Goal: Obtain resource: Obtain resource

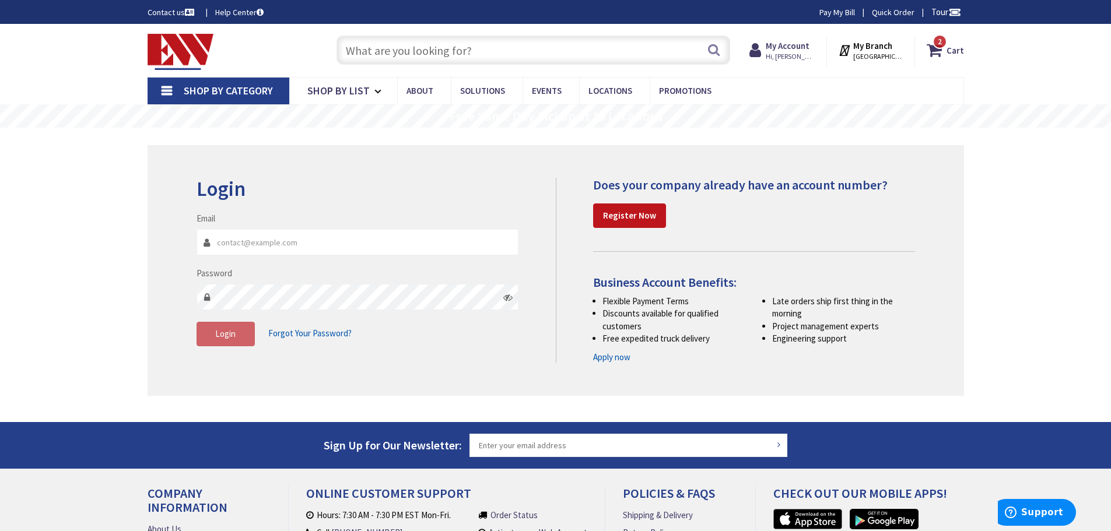
click at [181, 48] on img at bounding box center [181, 52] width 66 height 36
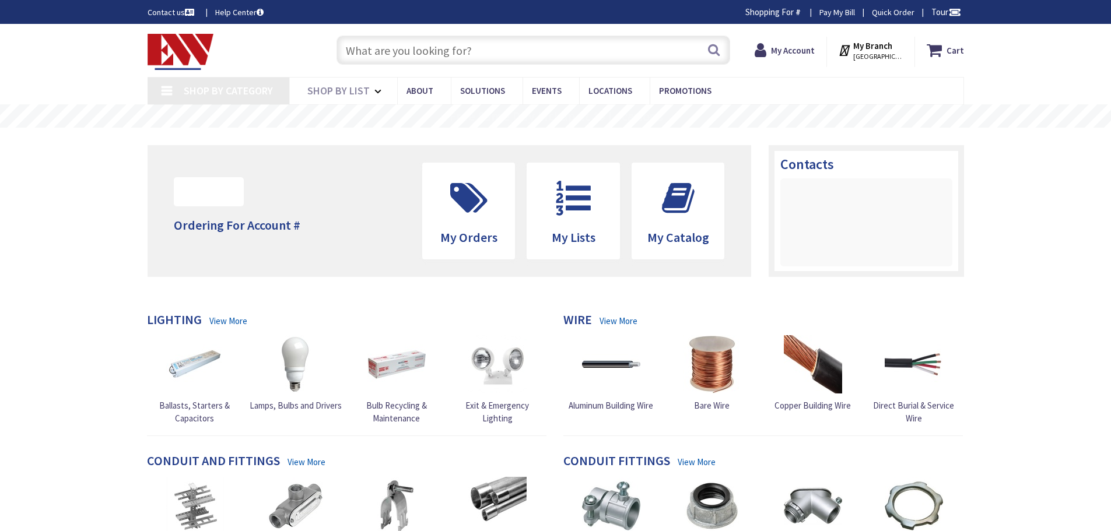
click at [399, 59] on input "text" at bounding box center [533, 50] width 394 height 29
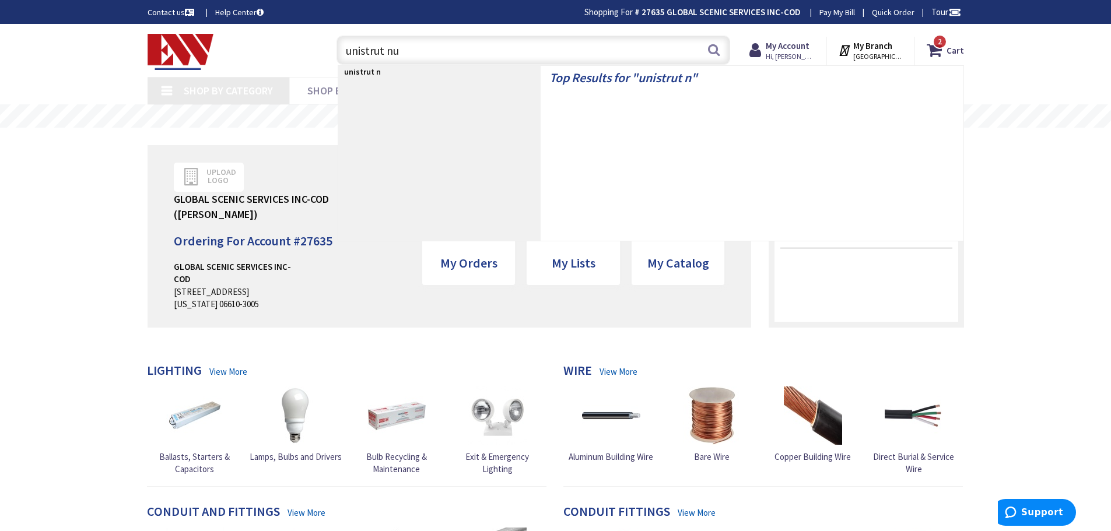
type input "unistrut nut"
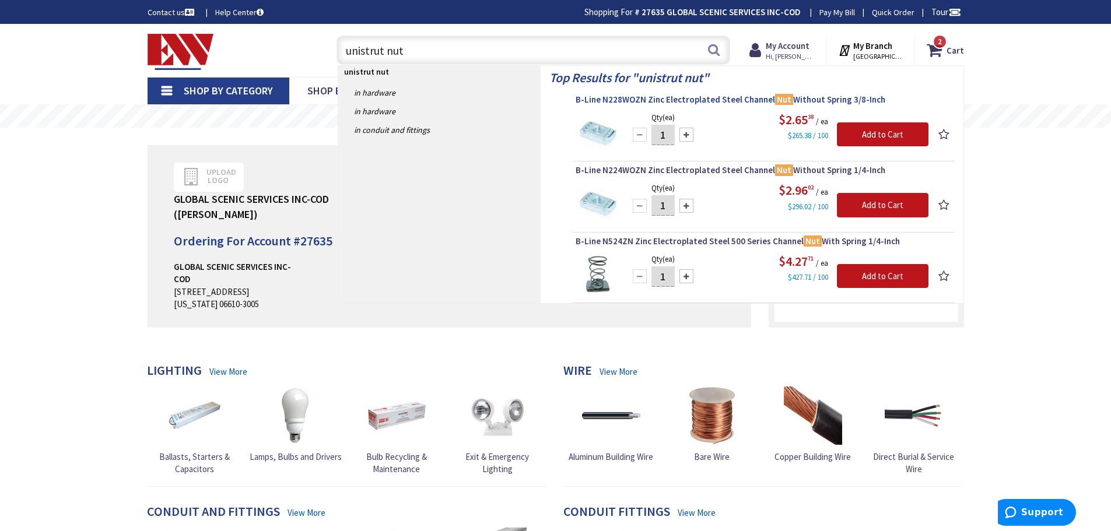
type input "[PERSON_NAME][GEOGRAPHIC_DATA], [GEOGRAPHIC_DATA]"
type input "unistrut nut"
click at [724, 99] on span "B-Line N228WOZN Zinc Electroplated Steel Channel Nut Without Spring 3/8-Inch" at bounding box center [763, 100] width 376 height 12
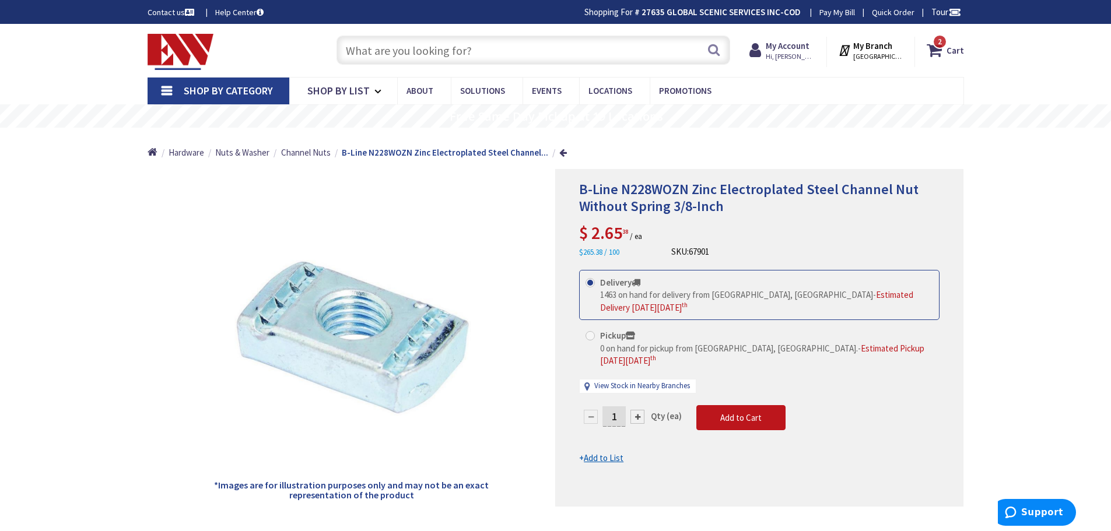
click at [595, 338] on input "Pickup 0 on hand for pickup from Stratford, CT. - Estimated Pickup on Friday, S…" at bounding box center [592, 336] width 8 height 8
radio input "true"
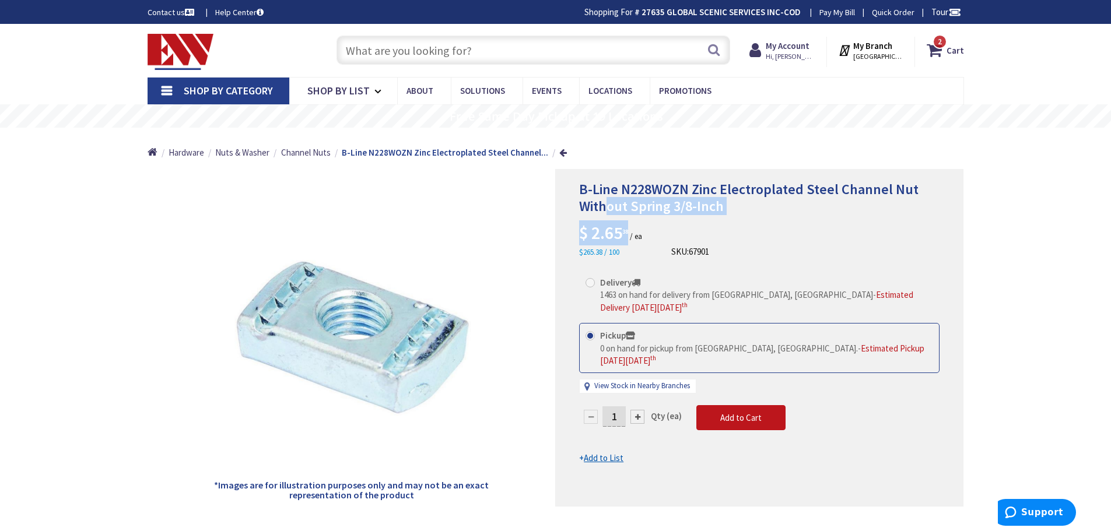
drag, startPoint x: 630, startPoint y: 231, endPoint x: 610, endPoint y: 199, distance: 37.9
click at [610, 199] on div "B-Line N228WOZN Zinc Electroplated Steel Channel Nut Without Spring 3/8-Inch $ …" at bounding box center [759, 219] width 360 height 77
click at [610, 199] on span "B-Line N228WOZN Zinc Electroplated Steel Channel Nut Without Spring 3/8-Inch" at bounding box center [748, 197] width 339 height 35
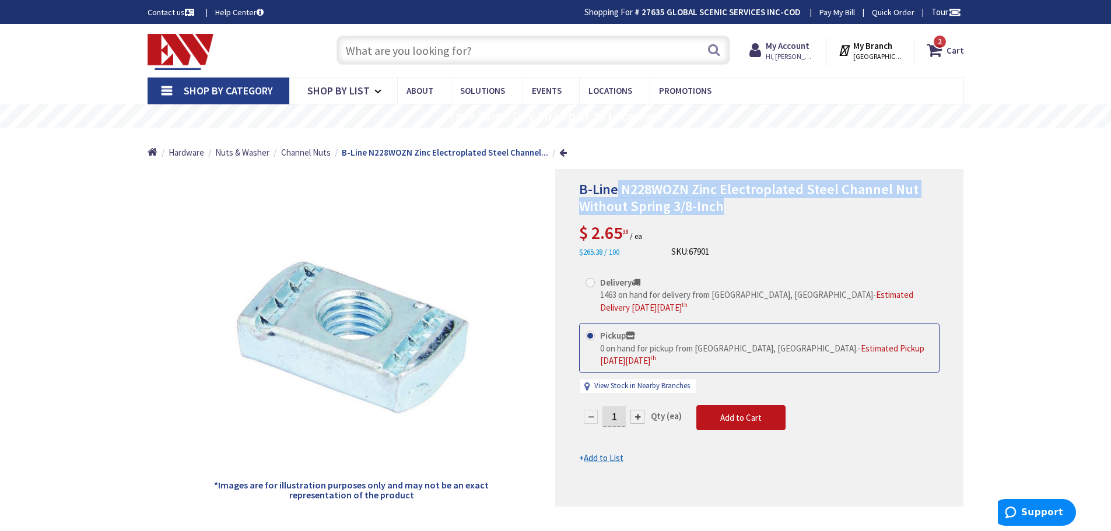
drag, startPoint x: 729, startPoint y: 205, endPoint x: 618, endPoint y: 181, distance: 113.3
click at [618, 181] on h1 "B-Line N228WOZN Zinc Electroplated Steel Channel Nut Without Spring 3/8-Inch" at bounding box center [759, 198] width 360 height 34
click at [621, 193] on span "B-Line N228WOZN Zinc Electroplated Steel Channel Nut Without Spring 3/8-Inch" at bounding box center [748, 197] width 339 height 35
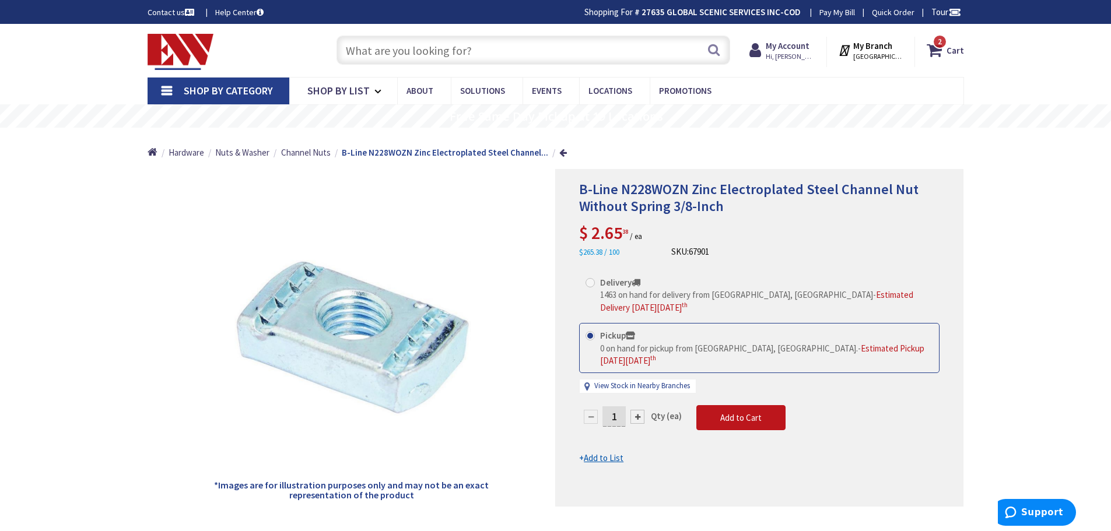
drag, startPoint x: 627, startPoint y: 252, endPoint x: 582, endPoint y: 247, distance: 44.6
click at [582, 247] on div "$265.38 / 100" at bounding box center [610, 251] width 63 height 12
click at [612, 250] on small "$265.38 / 100" at bounding box center [599, 253] width 40 height 10
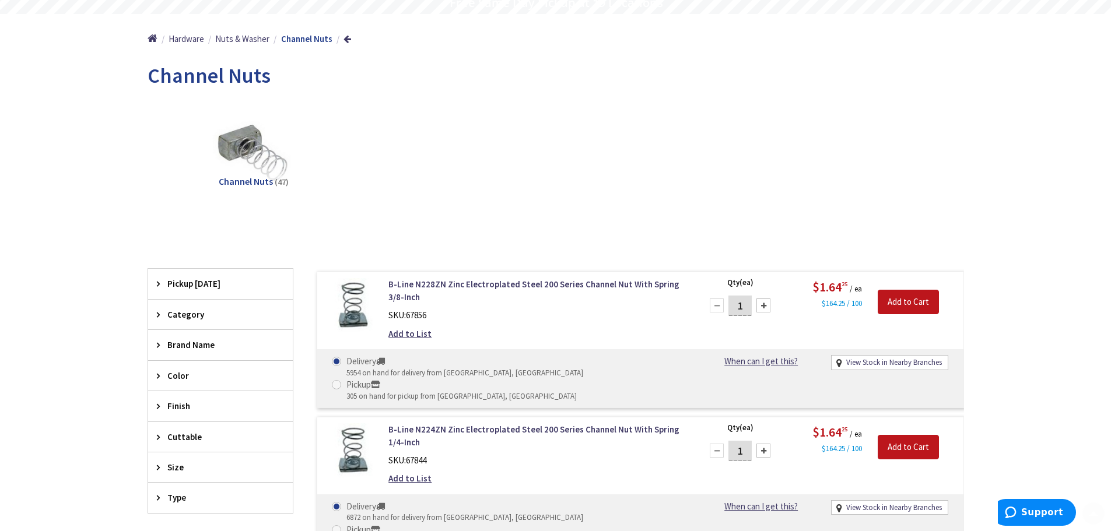
scroll to position [233, 0]
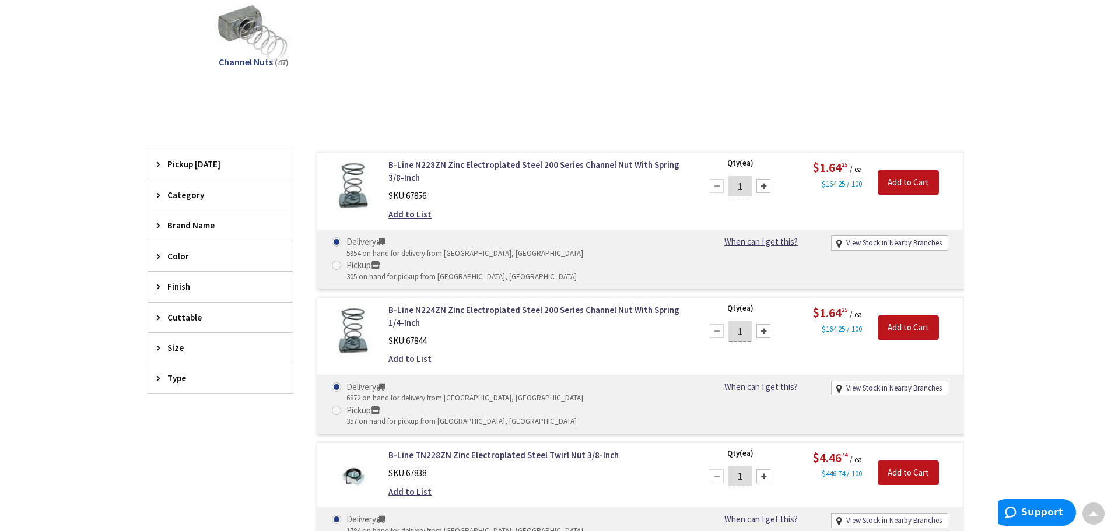
click at [154, 318] on div "Cuttable" at bounding box center [220, 318] width 145 height 30
click at [157, 318] on icon at bounding box center [161, 317] width 9 height 9
click at [158, 347] on icon at bounding box center [161, 347] width 9 height 9
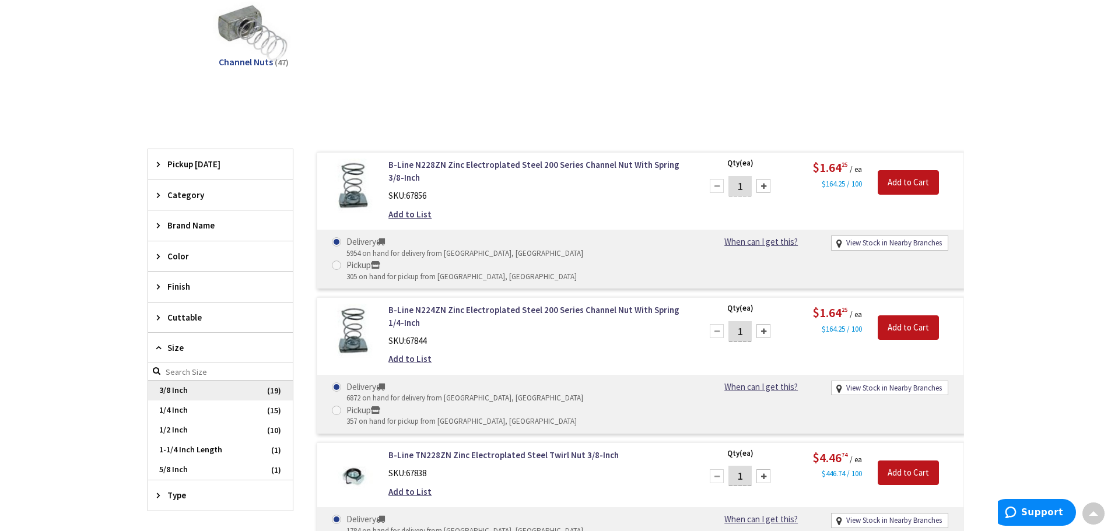
click at [193, 396] on span "3/8 Inch" at bounding box center [220, 391] width 145 height 20
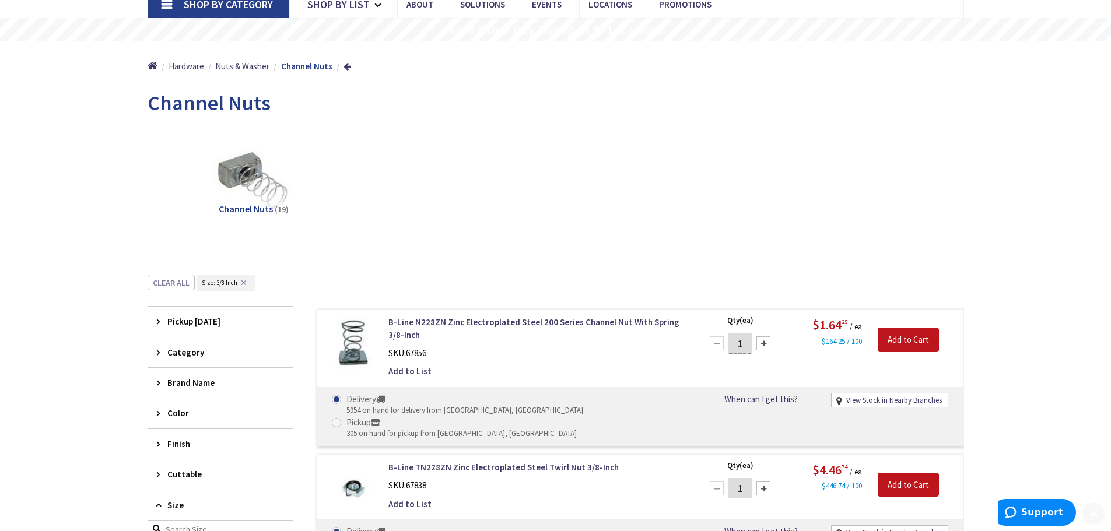
scroll to position [175, 0]
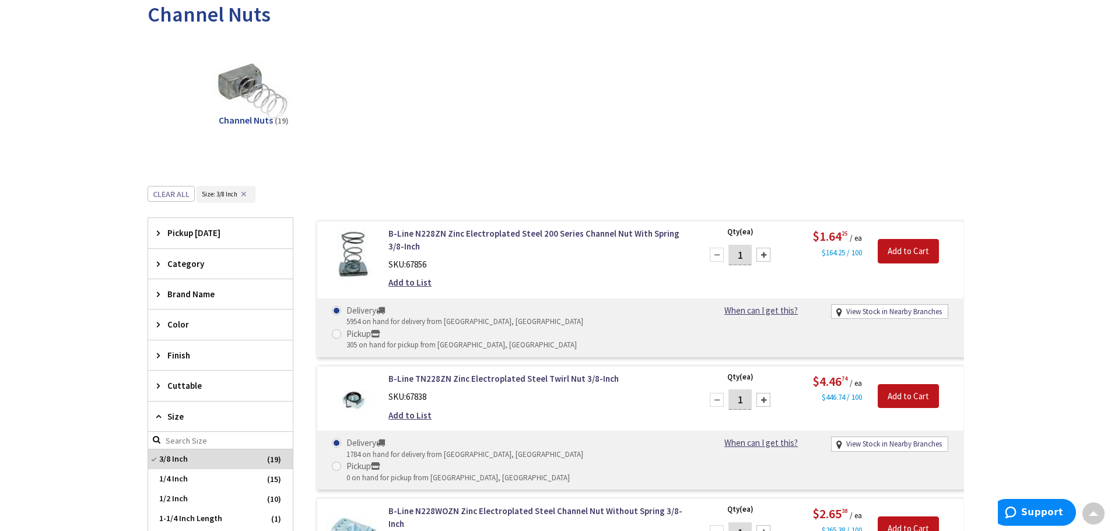
drag, startPoint x: 1063, startPoint y: 419, endPoint x: 1032, endPoint y: 437, distance: 36.0
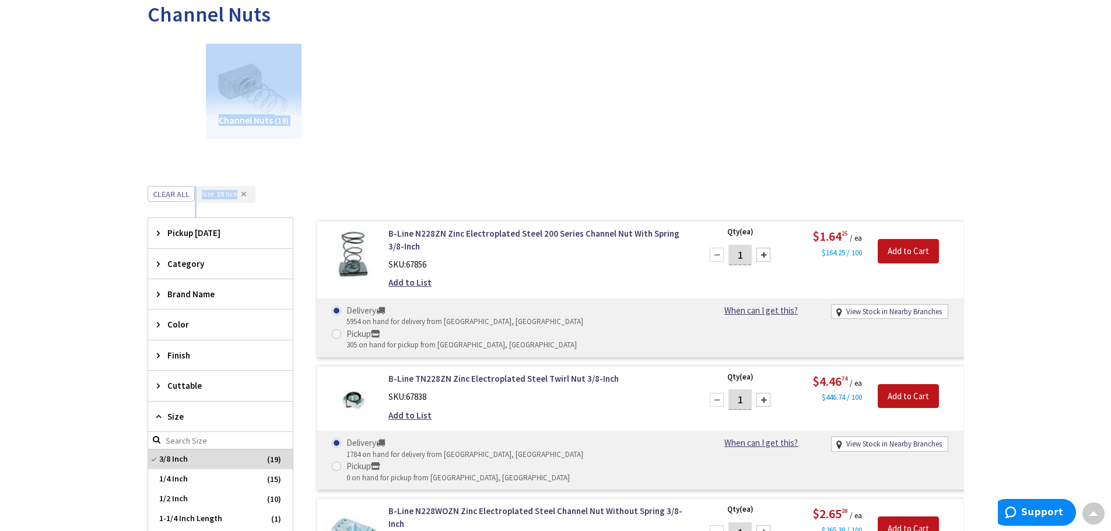
drag, startPoint x: 1016, startPoint y: 422, endPoint x: 706, endPoint y: 207, distance: 376.7
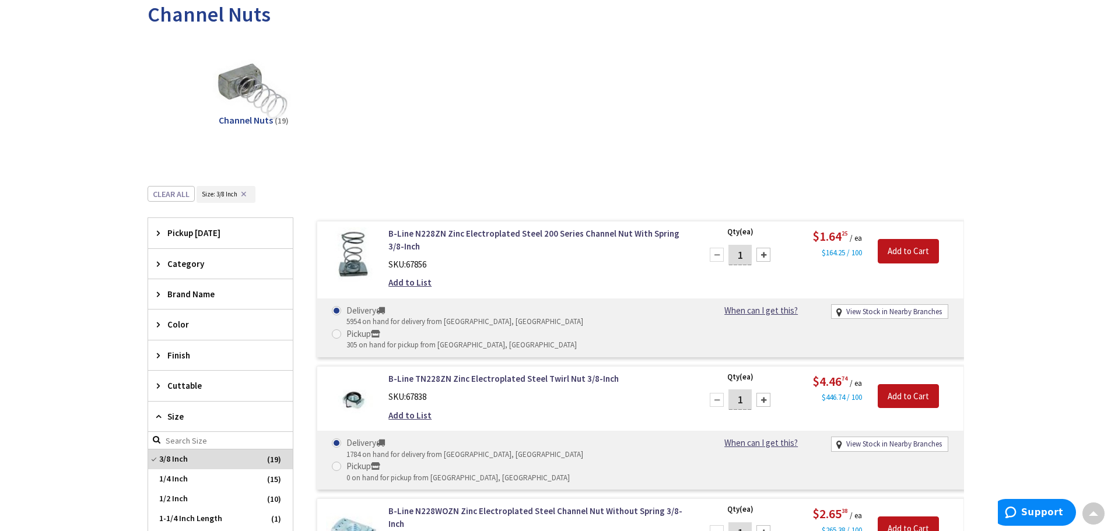
click at [704, 203] on div "Clear all Size : Size: 3/8 Inch ✕" at bounding box center [556, 202] width 816 height 32
click at [704, 202] on div "Clear all Size : Size: 3/8 Inch ✕" at bounding box center [556, 202] width 816 height 32
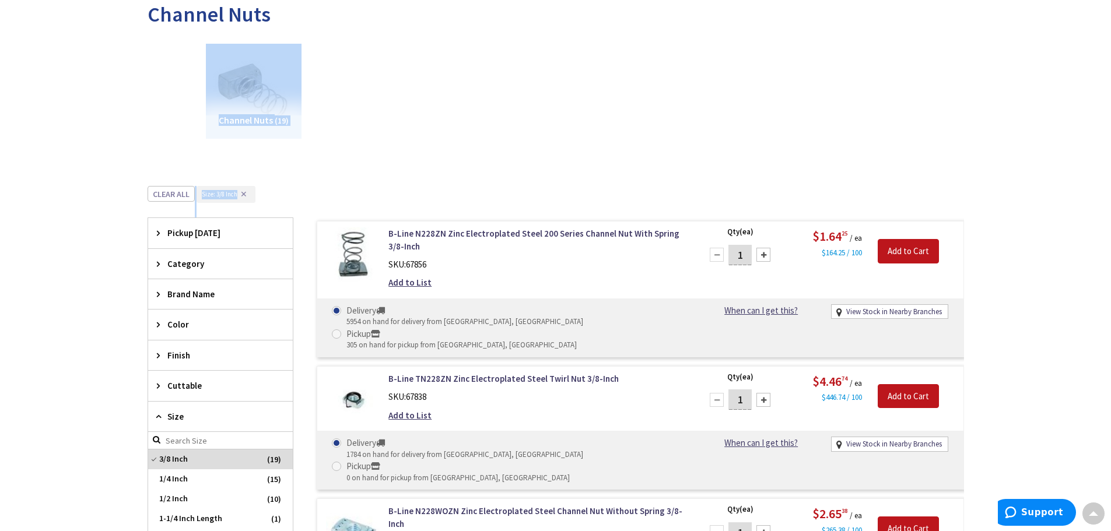
drag, startPoint x: 656, startPoint y: 184, endPoint x: 1020, endPoint y: 434, distance: 441.3
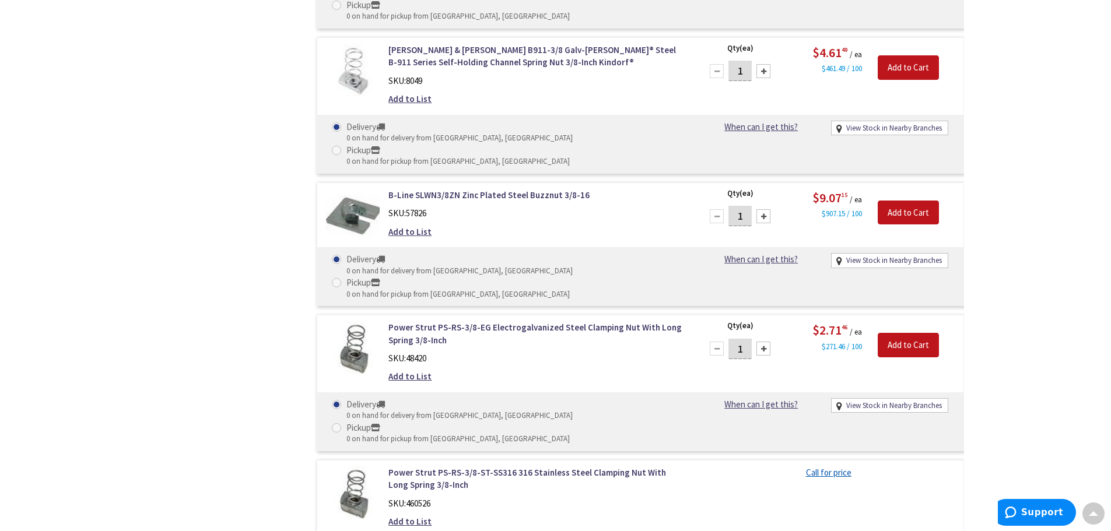
scroll to position [0, 0]
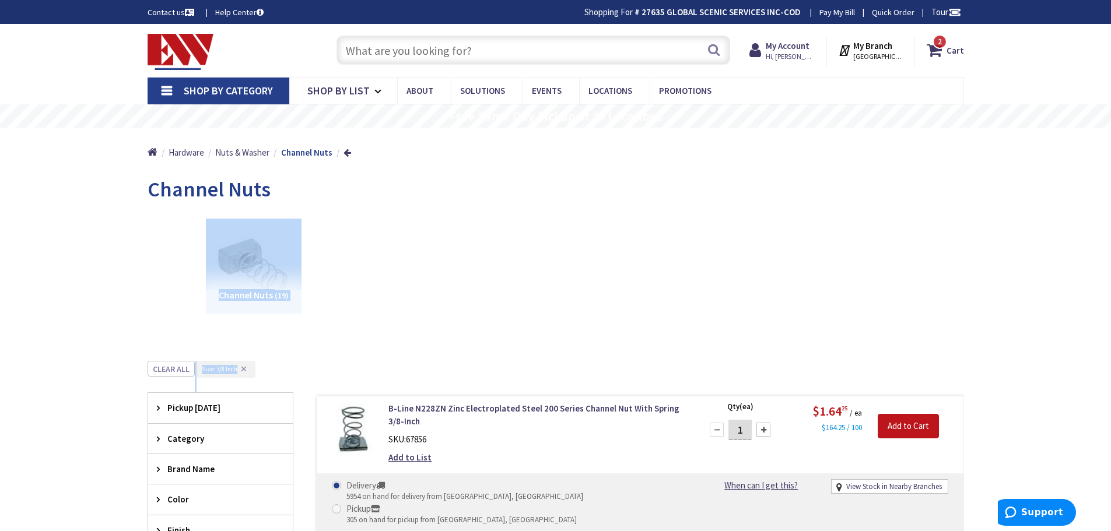
click at [496, 285] on div "Channel Nuts (19)" at bounding box center [555, 274] width 775 height 125
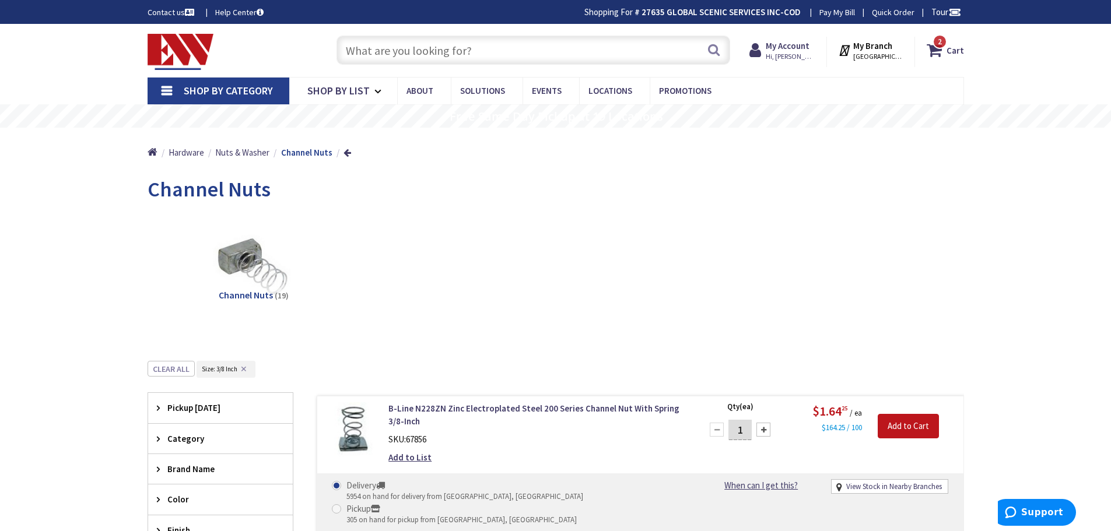
click at [937, 12] on span "Tour" at bounding box center [946, 11] width 30 height 11
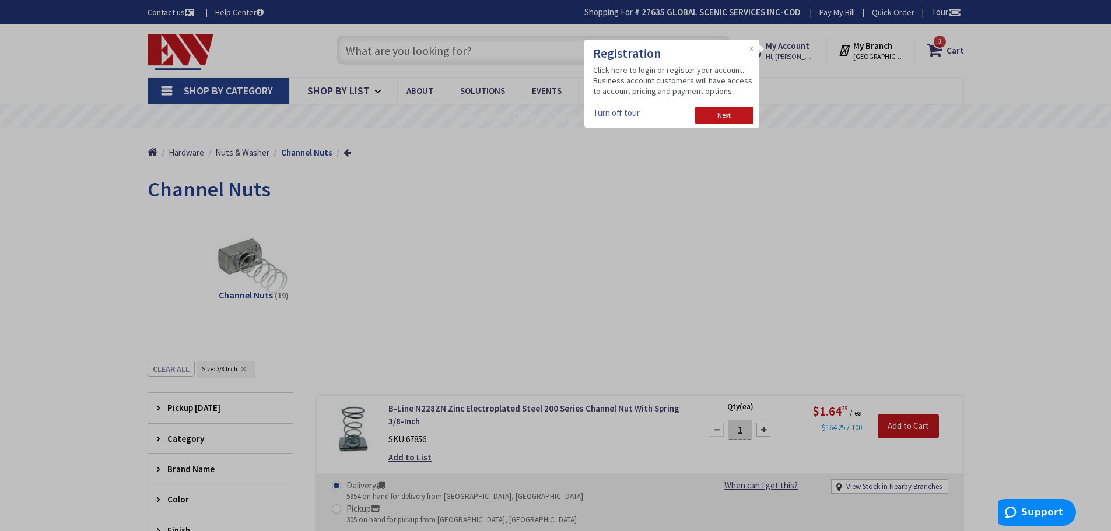
click at [747, 48] on h3 "Registration" at bounding box center [673, 53] width 160 height 16
click at [752, 50] on link "X" at bounding box center [751, 49] width 4 height 8
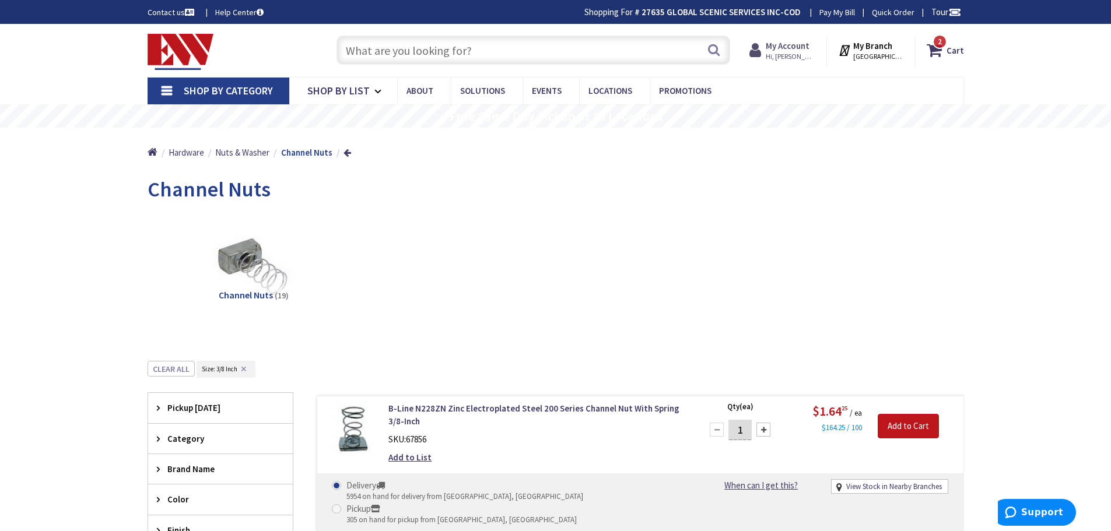
click at [776, 51] on strong "My Account" at bounding box center [787, 45] width 44 height 11
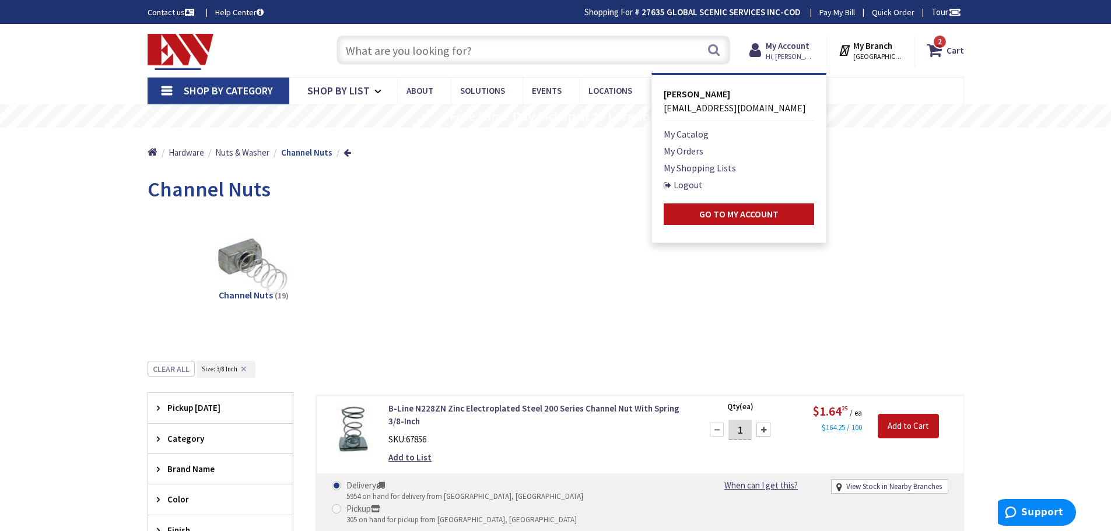
click at [878, 195] on div "Channel Nuts" at bounding box center [556, 191] width 816 height 44
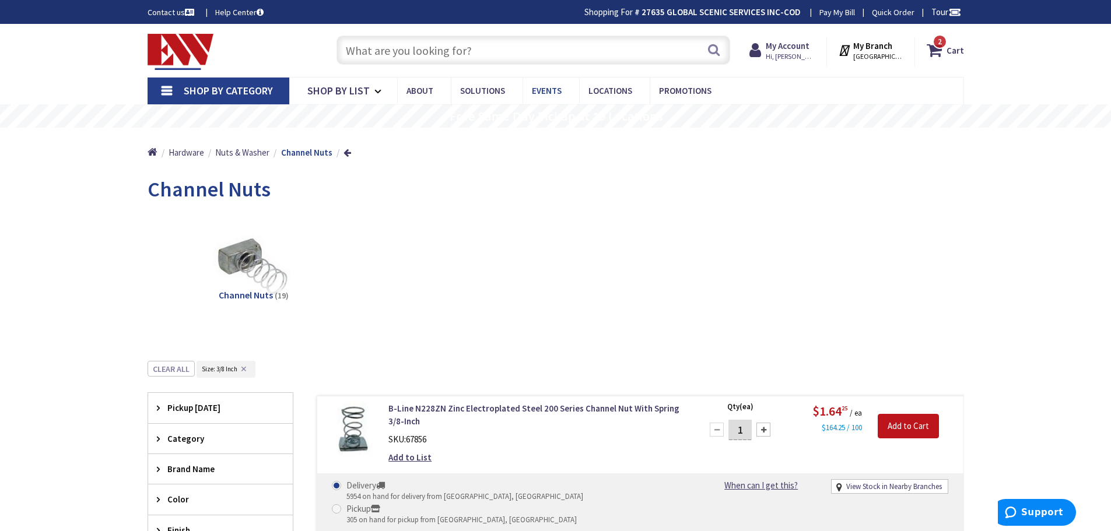
click at [539, 89] on span "Events" at bounding box center [547, 90] width 30 height 11
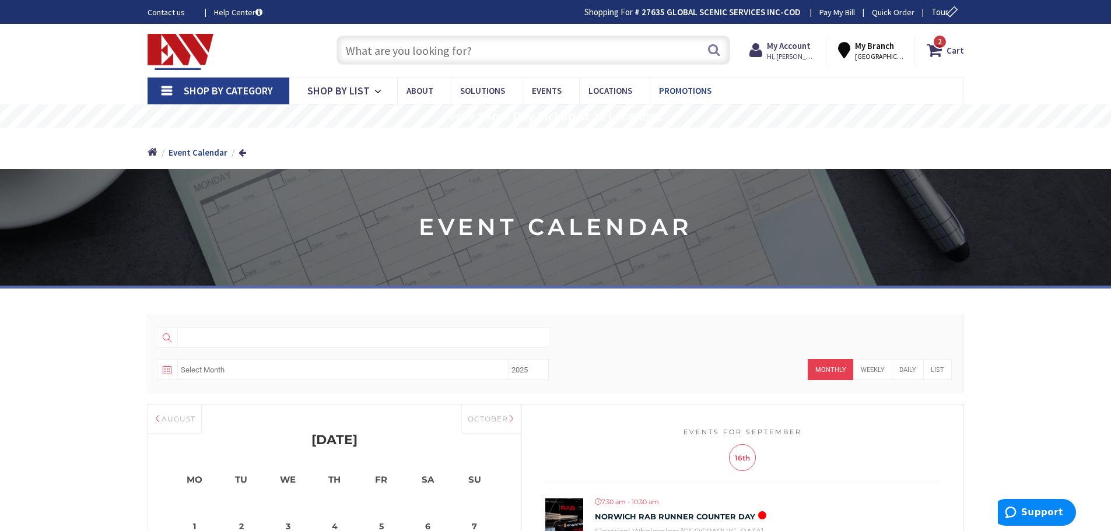
click at [693, 87] on span "Promotions" at bounding box center [685, 90] width 52 height 11
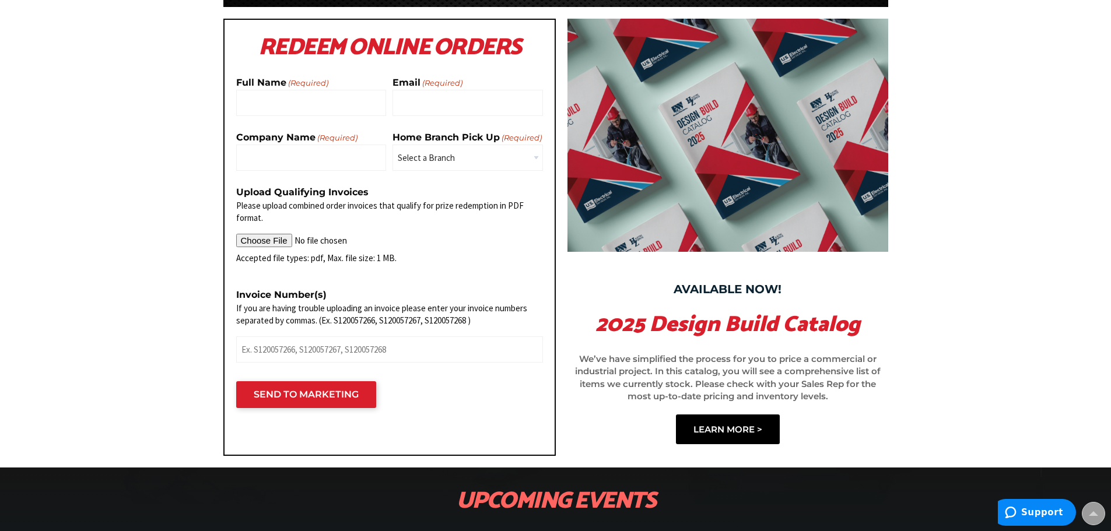
scroll to position [480, 0]
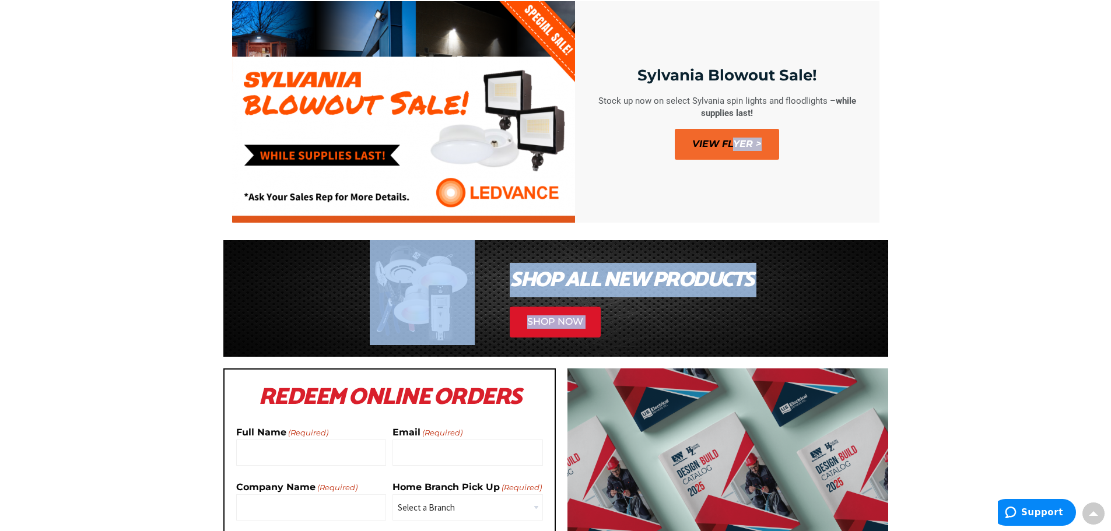
drag, startPoint x: 981, startPoint y: 411, endPoint x: 669, endPoint y: 231, distance: 360.2
click at [937, 304] on section "shop all new productS SHOP NOW" at bounding box center [555, 298] width 1111 height 117
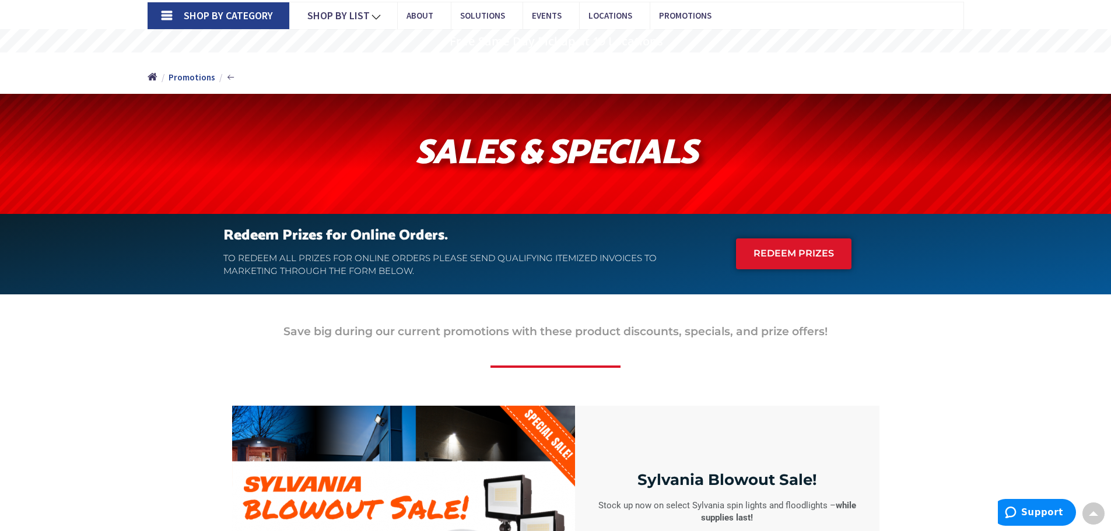
scroll to position [0, 0]
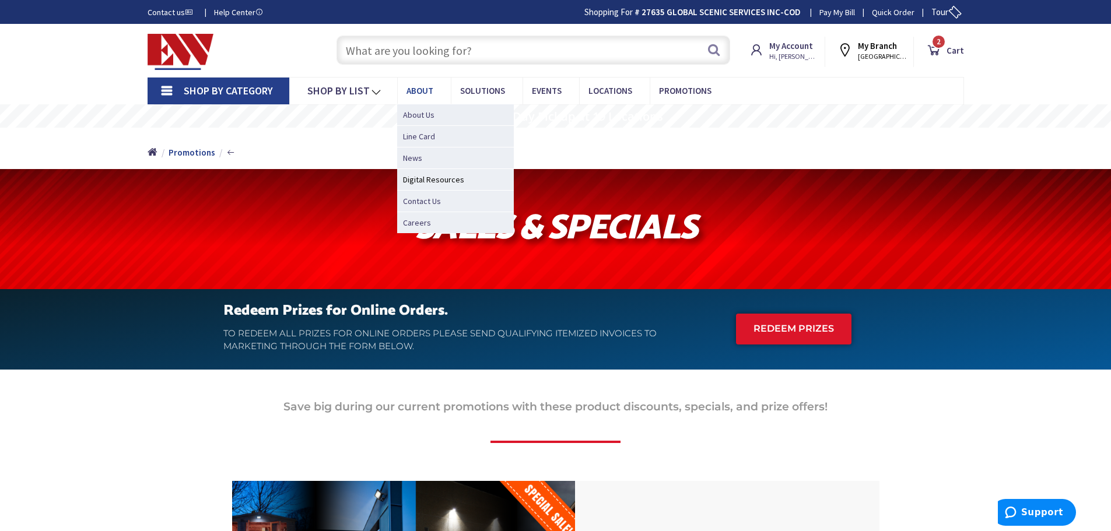
click at [423, 93] on span "About" at bounding box center [419, 90] width 27 height 11
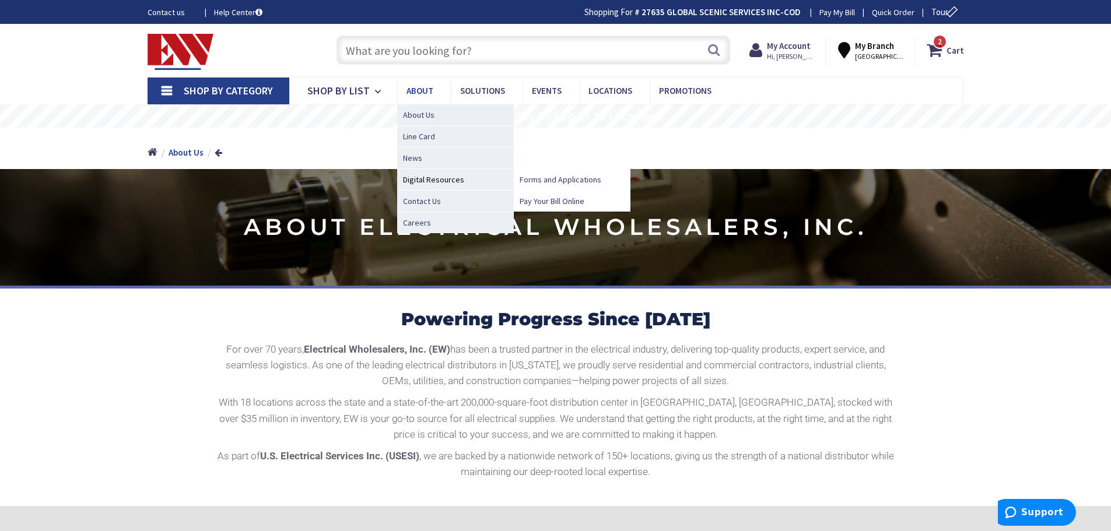
click at [443, 182] on span "Digital Resources" at bounding box center [455, 179] width 117 height 22
click at [418, 174] on span "Digital Resources" at bounding box center [455, 179] width 117 height 22
click at [550, 178] on span "Forms and Applications" at bounding box center [560, 180] width 82 height 12
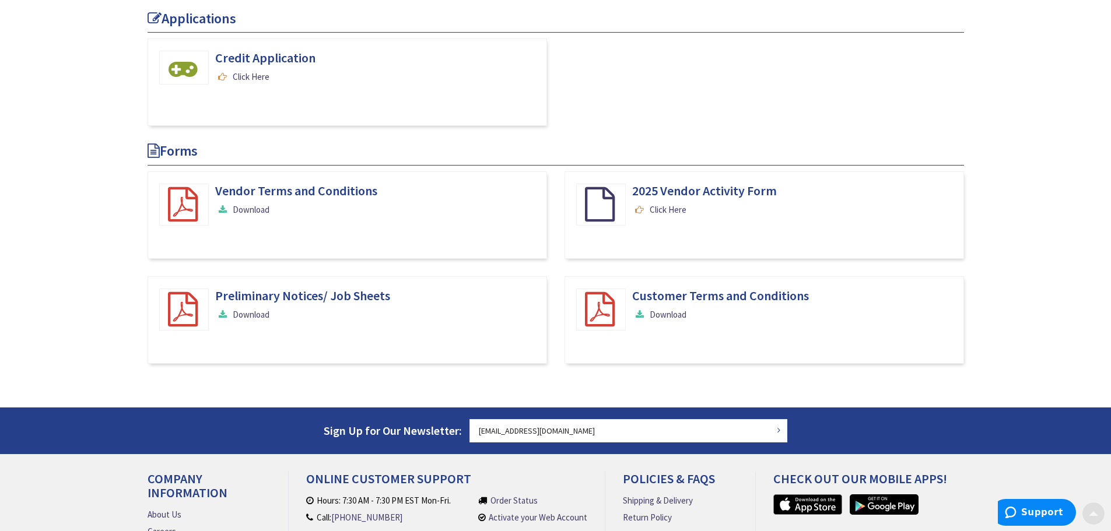
scroll to position [175, 0]
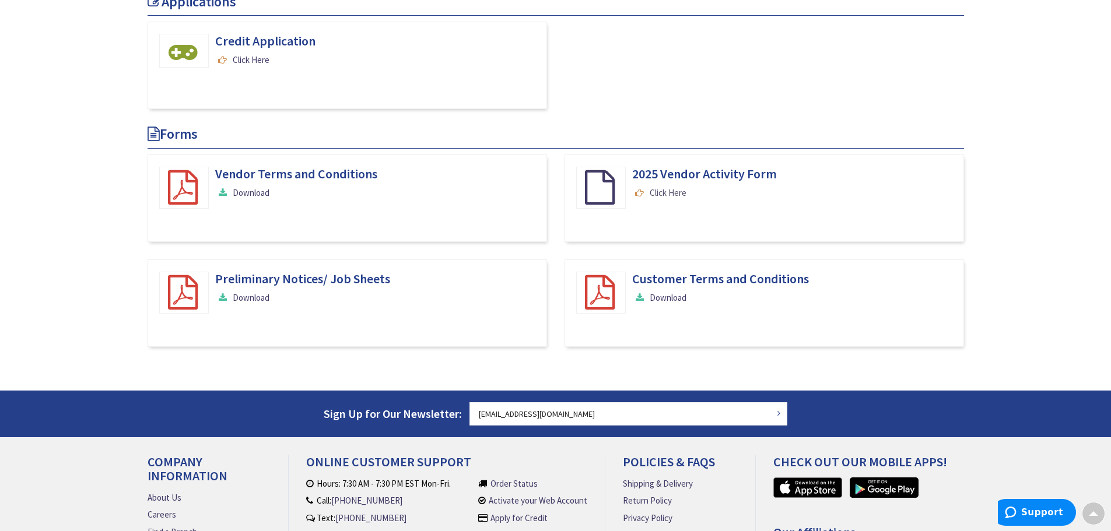
click at [675, 192] on link "Click Here" at bounding box center [659, 193] width 54 height 12
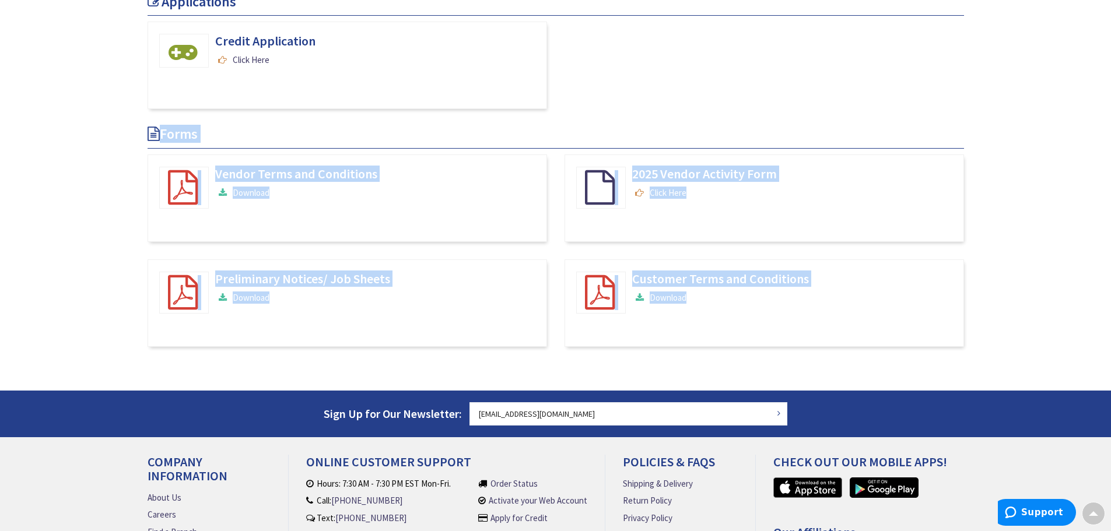
drag, startPoint x: 817, startPoint y: 361, endPoint x: 585, endPoint y: 60, distance: 379.9
click at [585, 61] on div "Applications Credit Application Click Here Forms Vendor Terms and Conditions Do…" at bounding box center [556, 179] width 816 height 370
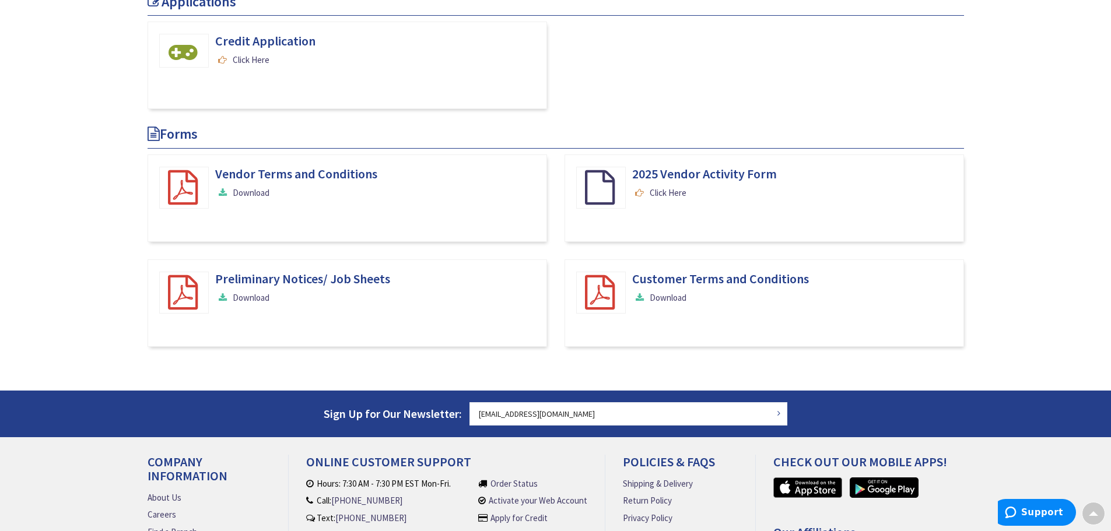
click at [865, 360] on div "Vendor Terms and Conditions Download 2025 Vendor Activity Form Click Here Preli…" at bounding box center [556, 259] width 834 height 210
drag, startPoint x: 902, startPoint y: 391, endPoint x: 467, endPoint y: 113, distance: 515.9
drag, startPoint x: 467, startPoint y: 113, endPoint x: 865, endPoint y: 366, distance: 471.8
click at [880, 373] on div "Applications Credit Application Click Here Forms Vendor Terms and Conditions Do…" at bounding box center [556, 192] width 816 height 396
click at [248, 301] on link "Download" at bounding box center [242, 298] width 54 height 12
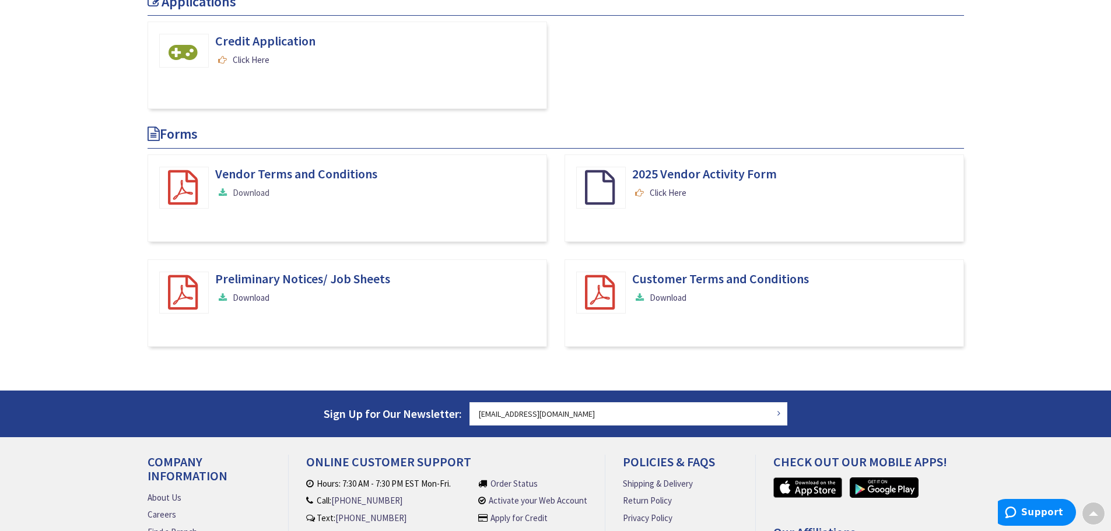
click at [255, 196] on link "Download" at bounding box center [242, 193] width 54 height 12
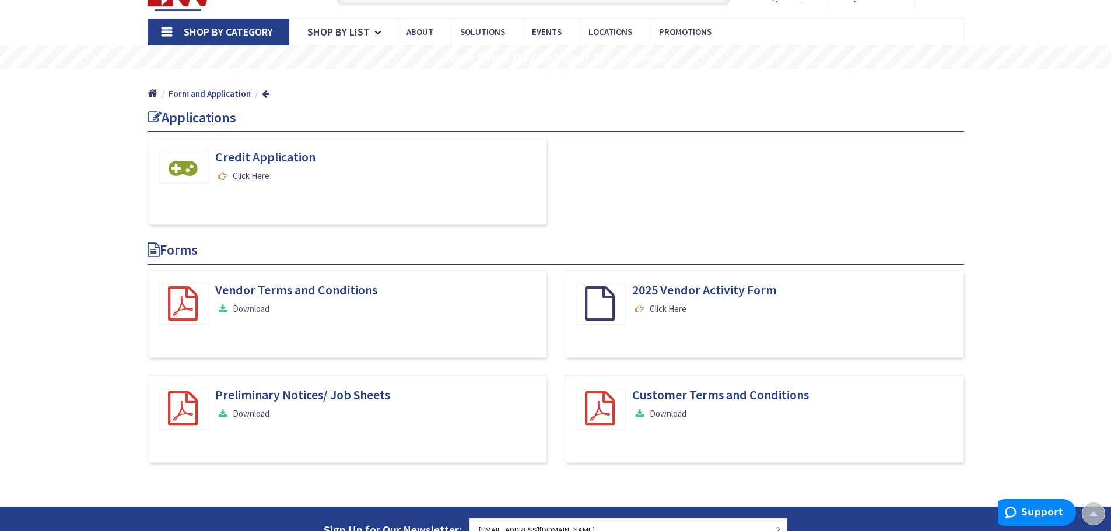
scroll to position [0, 0]
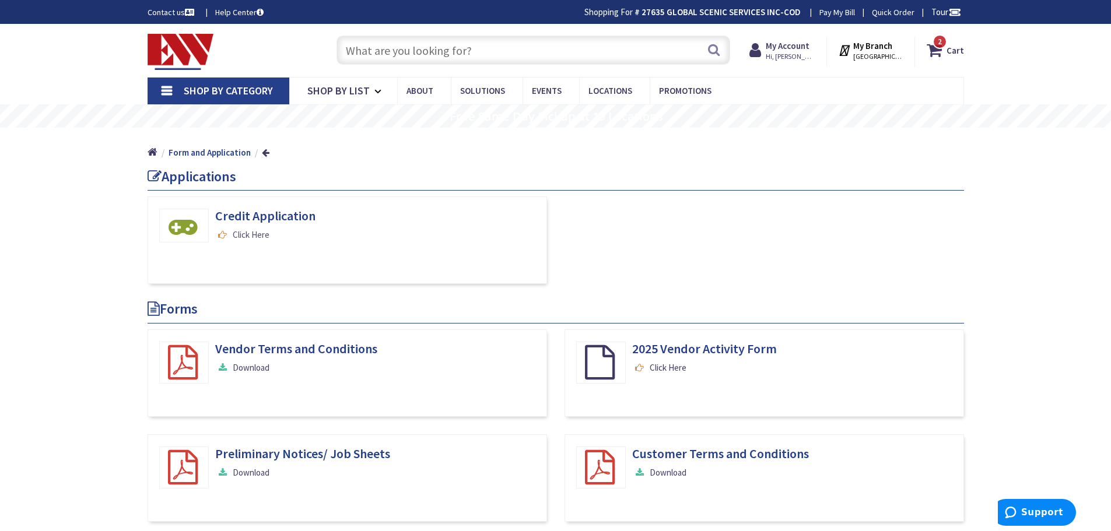
click at [245, 230] on link "Click Here" at bounding box center [242, 235] width 54 height 12
drag, startPoint x: 643, startPoint y: 227, endPoint x: 305, endPoint y: 64, distance: 375.5
drag, startPoint x: 305, startPoint y: 64, endPoint x: 818, endPoint y: 208, distance: 533.0
click at [833, 218] on div "Credit Application Click Here" at bounding box center [556, 248] width 834 height 105
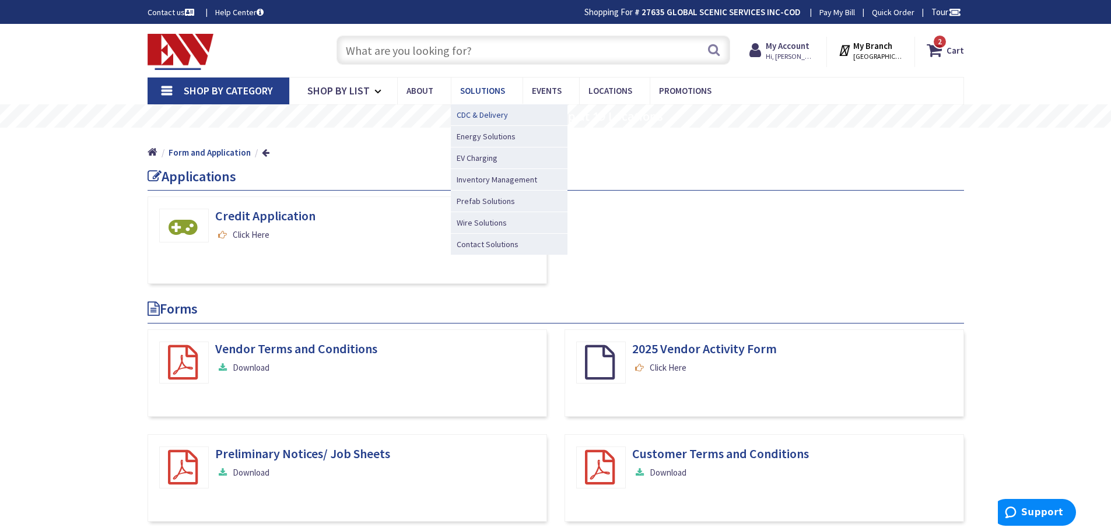
click at [468, 119] on span "CDC & Delivery" at bounding box center [481, 115] width 51 height 12
click at [466, 223] on span "Wire Solutions" at bounding box center [481, 223] width 50 height 12
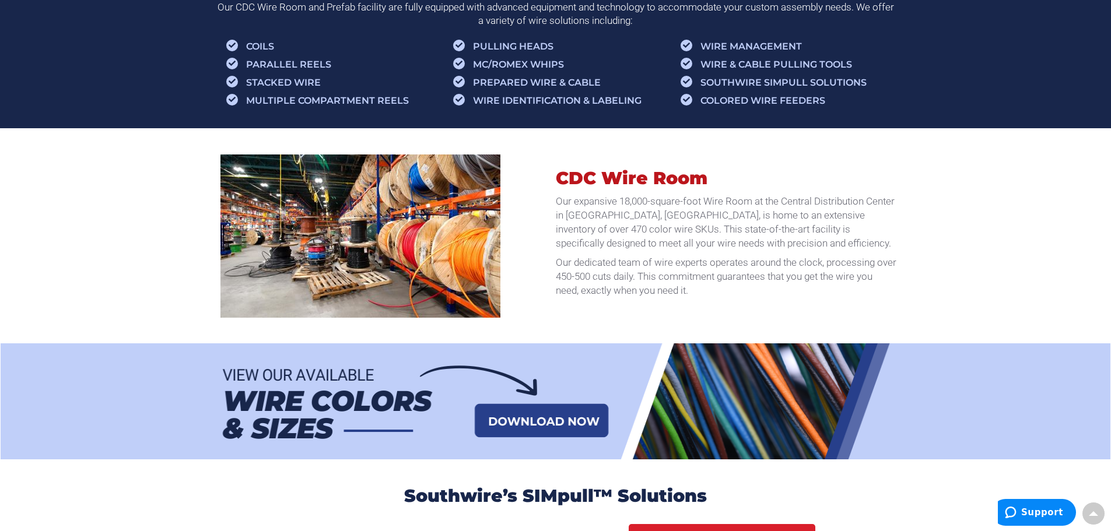
scroll to position [583, 0]
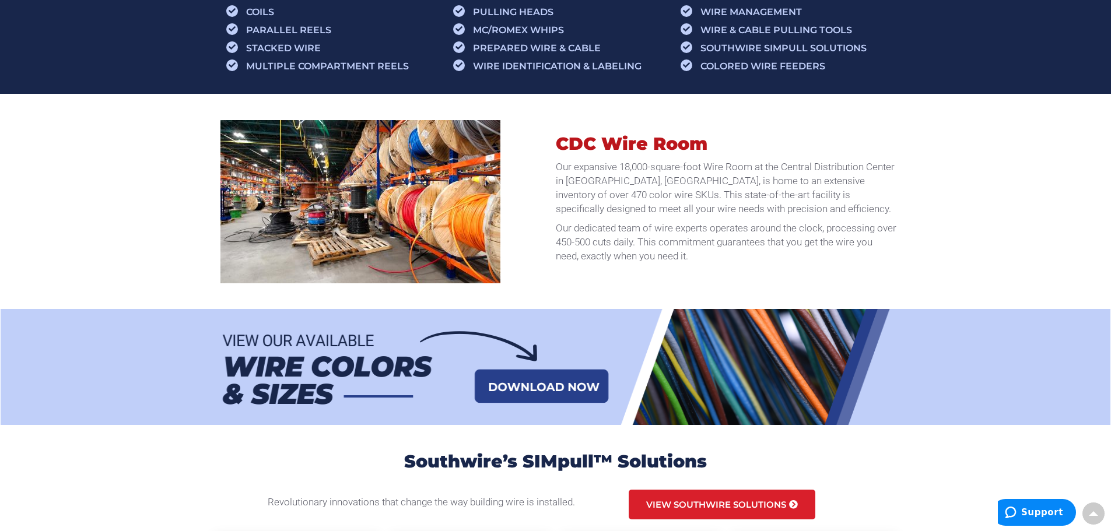
click at [535, 376] on img at bounding box center [556, 367] width 682 height 117
